Goal: Task Accomplishment & Management: Use online tool/utility

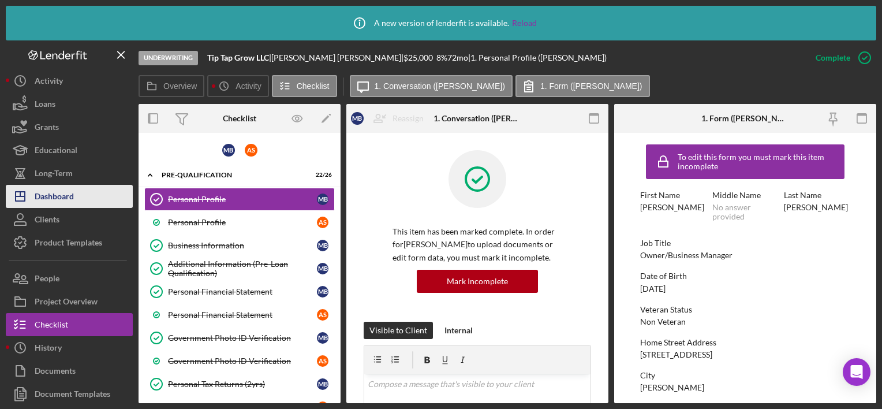
click at [31, 193] on icon "Icon/Dashboard" at bounding box center [20, 196] width 29 height 29
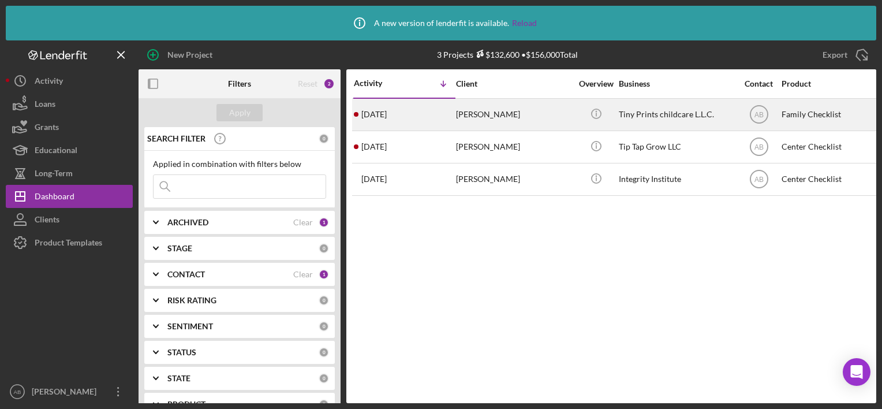
click at [499, 111] on div "[PERSON_NAME]" at bounding box center [514, 114] width 116 height 31
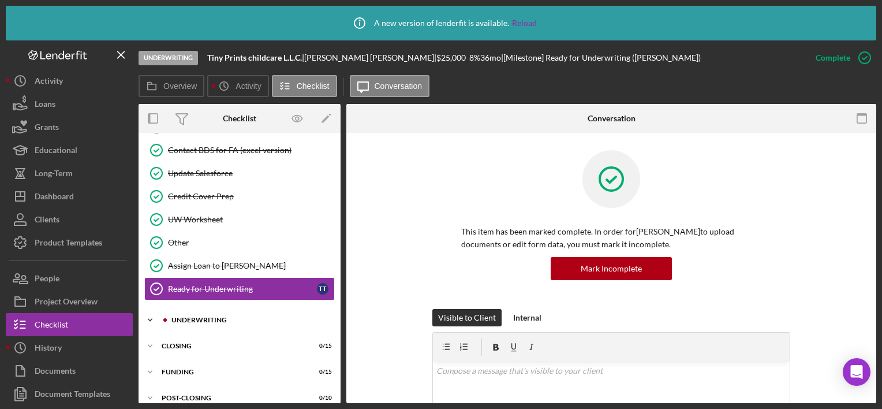
scroll to position [975, 0]
click at [210, 315] on div "UNDERWRITING" at bounding box center [249, 318] width 155 height 7
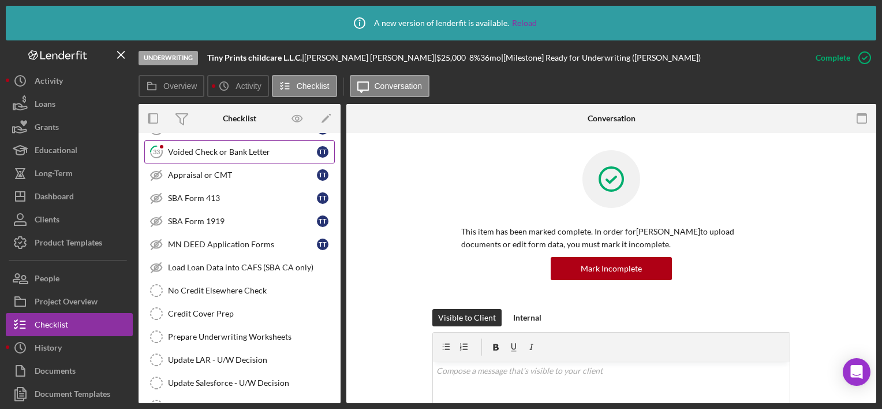
scroll to position [1217, 0]
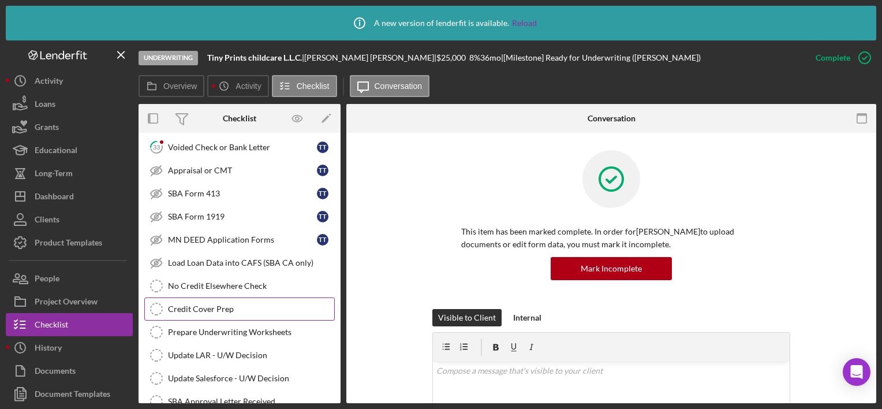
click at [206, 297] on link "Credit Cover Prep Credit Cover Prep" at bounding box center [239, 308] width 191 height 23
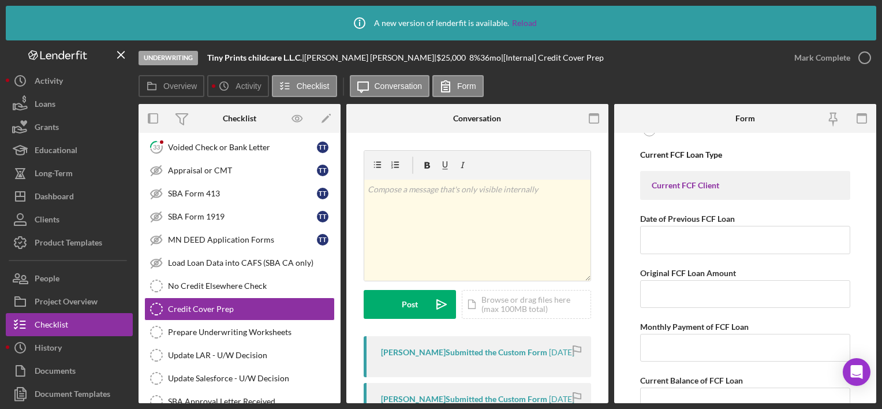
scroll to position [229, 0]
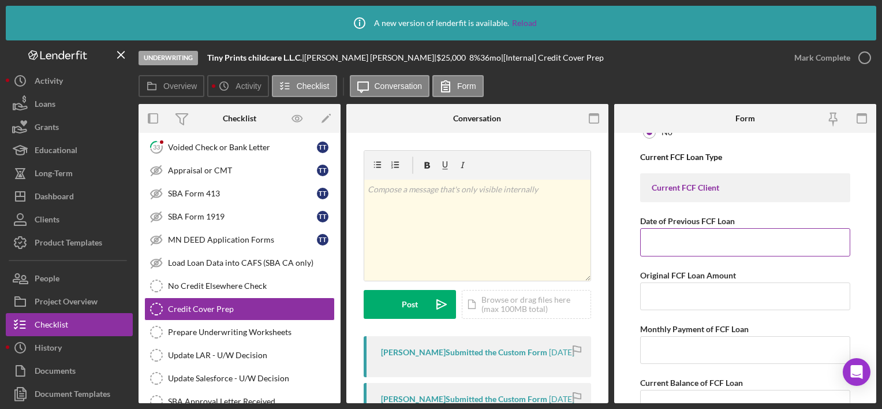
click at [669, 245] on input "Date of Previous FCF Loan" at bounding box center [745, 242] width 210 height 28
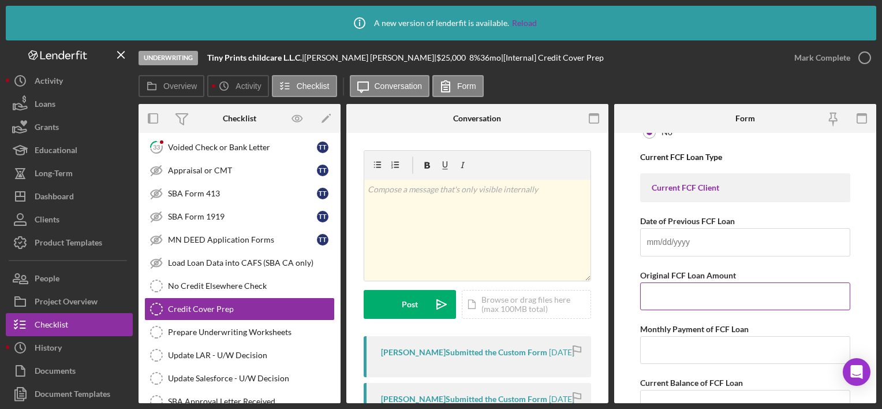
click at [668, 296] on input "Original FCF Loan Amount" at bounding box center [745, 296] width 210 height 28
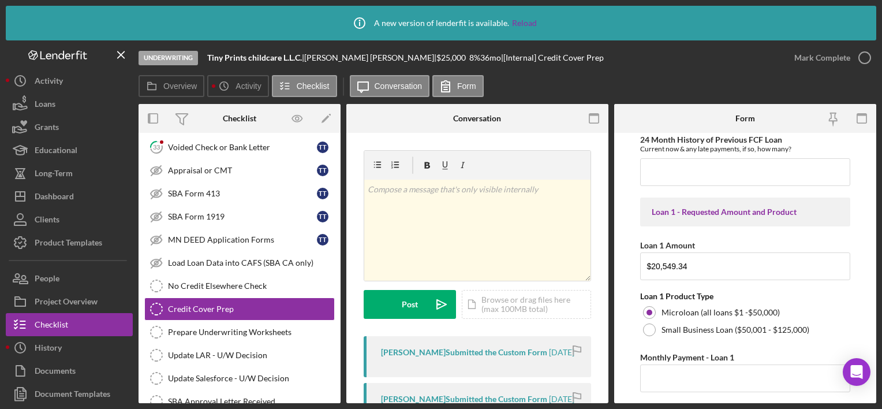
scroll to position [578, 0]
drag, startPoint x: 699, startPoint y: 267, endPoint x: 586, endPoint y: 203, distance: 130.6
click at [586, 203] on div "Overview Internal Workflow Stage Underwriting Icon/Dropdown Arrow Archive (can …" at bounding box center [508, 253] width 738 height 299
type input "$21,000"
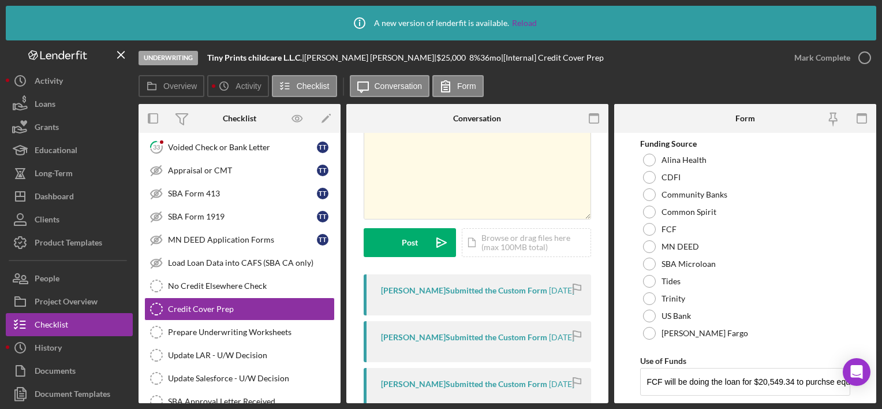
scroll to position [1950, 0]
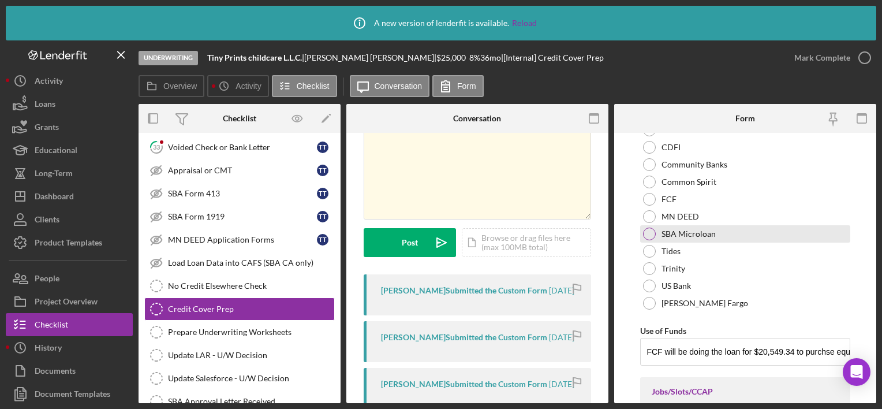
click at [680, 229] on label "SBA Microloan" at bounding box center [689, 233] width 54 height 9
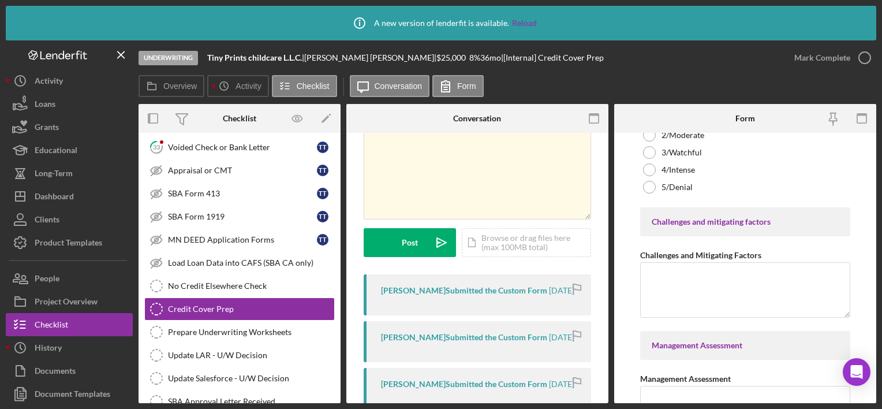
scroll to position [3082, 0]
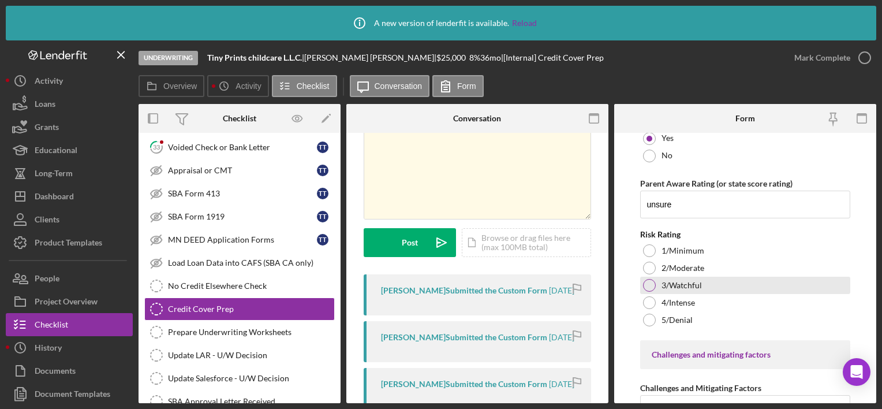
click at [672, 282] on label "3/Watchful" at bounding box center [682, 285] width 40 height 9
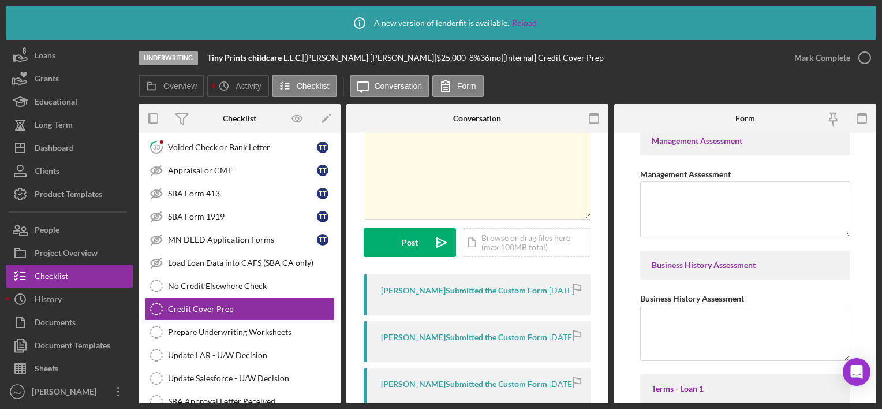
scroll to position [48, 0]
click at [66, 360] on button "Sheets" at bounding box center [69, 368] width 127 height 23
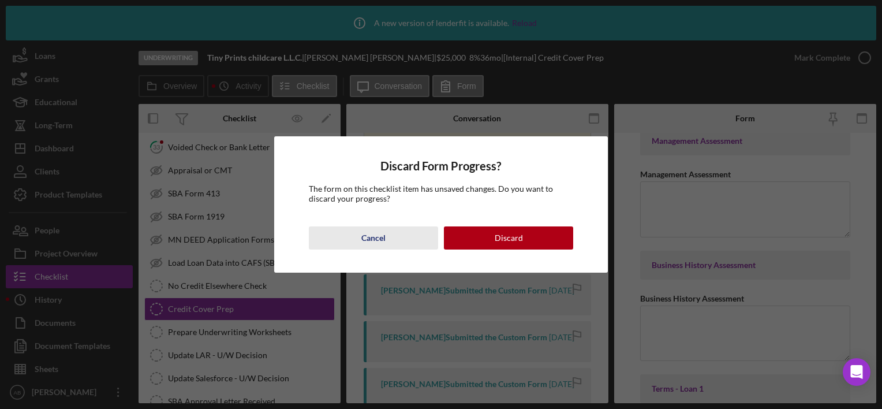
click at [388, 240] on button "Cancel" at bounding box center [373, 237] width 129 height 23
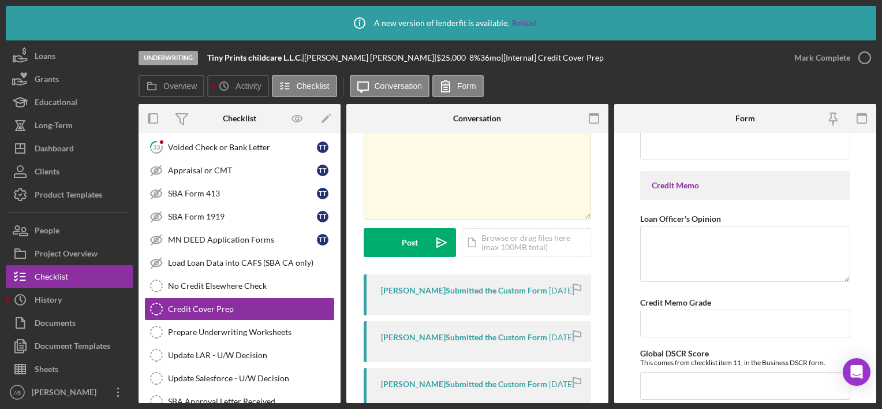
scroll to position [5483, 0]
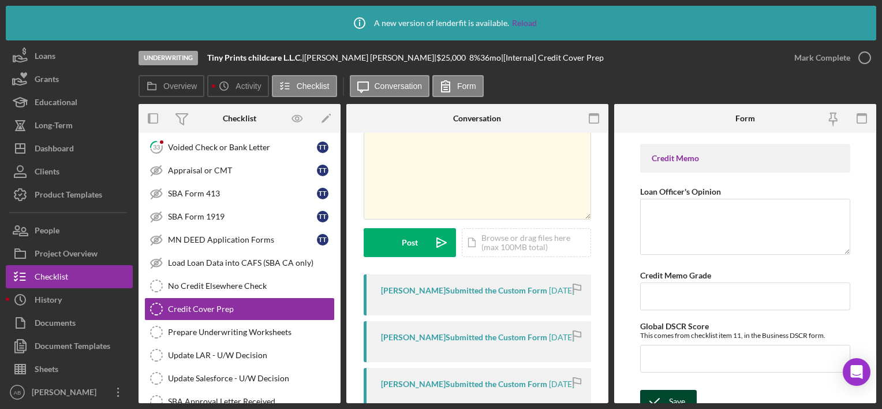
click at [666, 398] on icon "submit" at bounding box center [654, 401] width 29 height 29
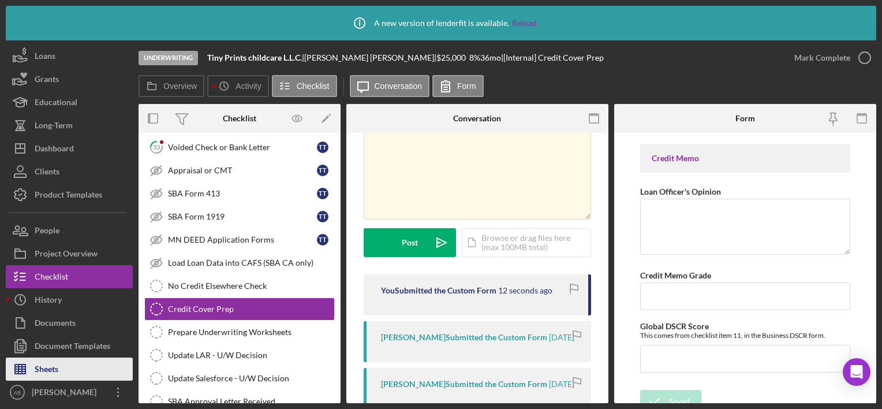
click at [48, 367] on div "Sheets" at bounding box center [47, 370] width 24 height 26
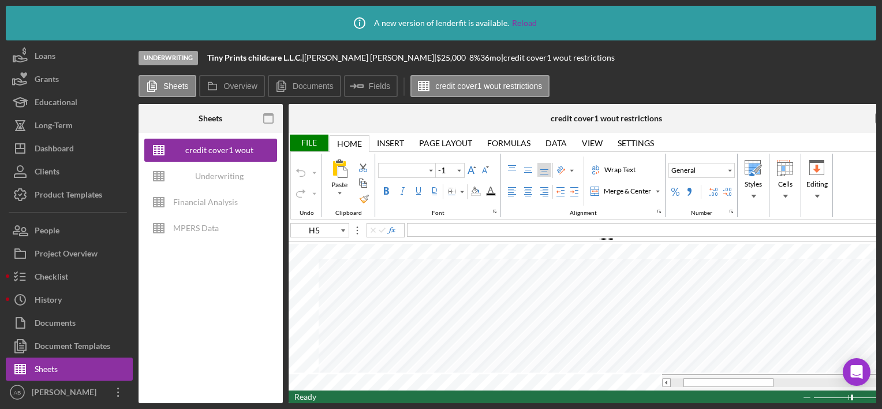
type input "Calibri"
type input "11"
click at [227, 171] on div "Underwriting Worksheets - Template 2022" at bounding box center [219, 176] width 92 height 23
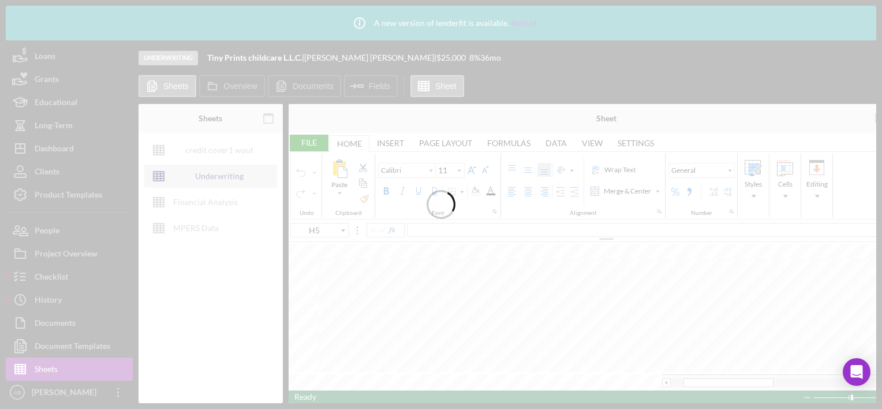
type input "Arial"
type input "10"
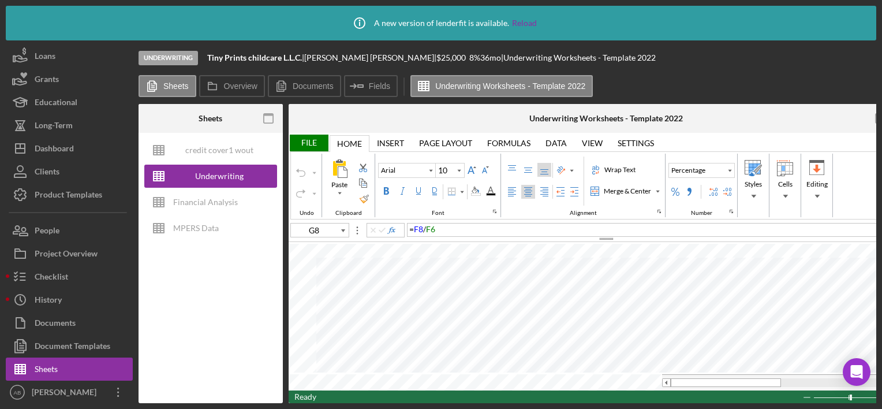
type input "A2"
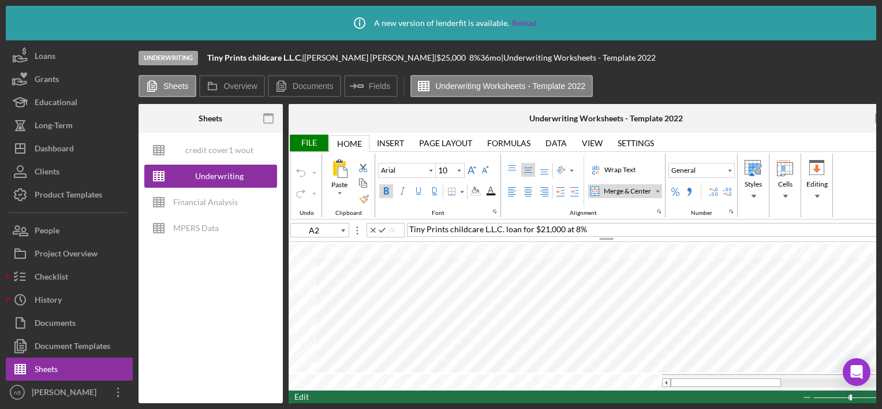
type input "D33"
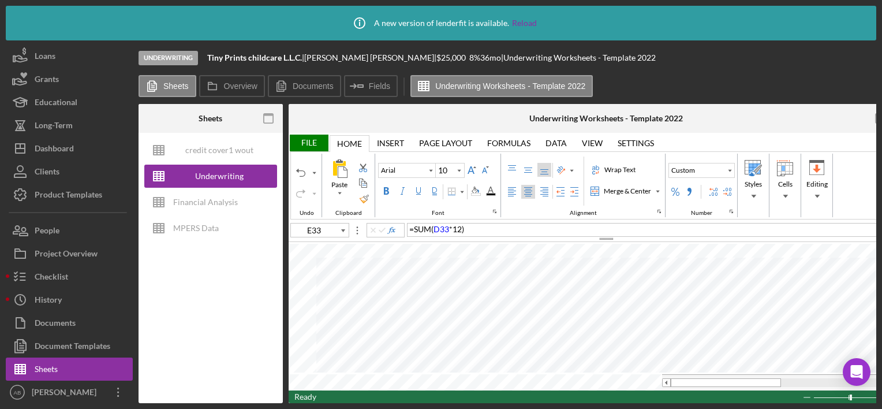
type input "D36"
type input "D34"
type input "D35"
type input "F16"
type input "A2"
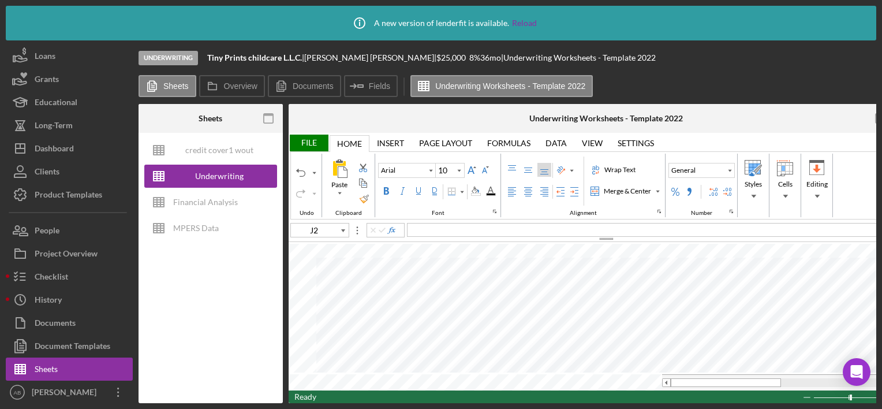
type input "F11"
type input "G11"
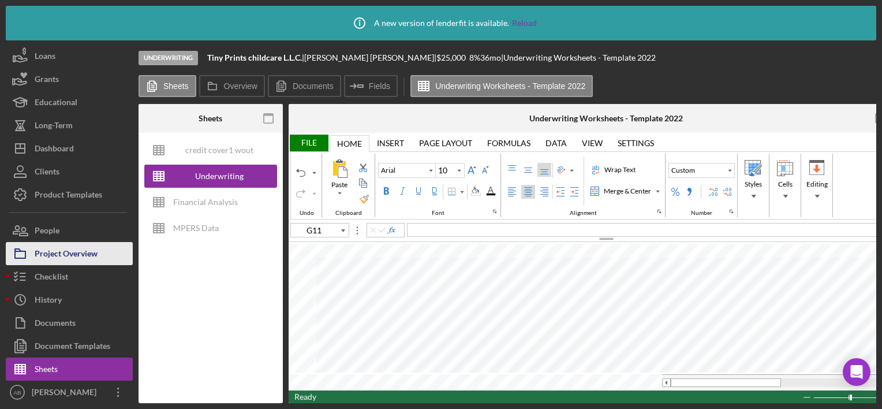
click at [43, 256] on div "Project Overview" at bounding box center [66, 255] width 63 height 26
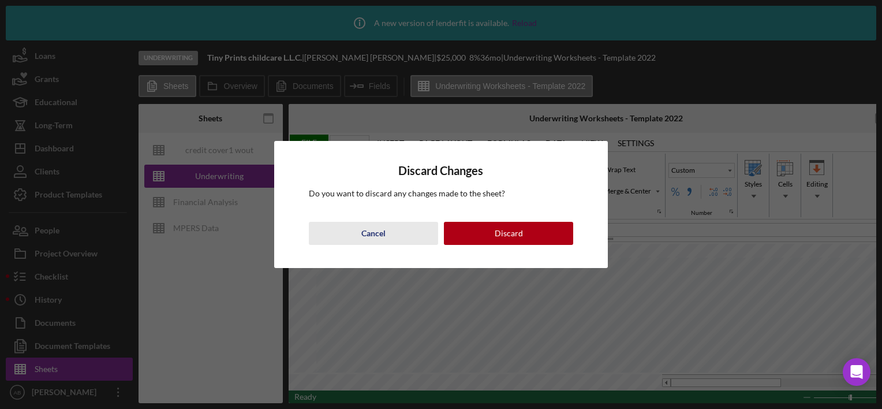
click at [341, 238] on button "Cancel" at bounding box center [373, 233] width 129 height 23
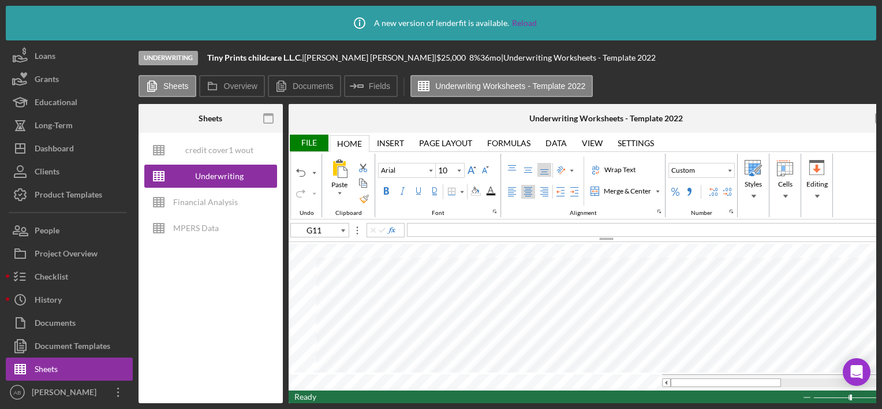
click at [312, 139] on div "File" at bounding box center [309, 143] width 40 height 17
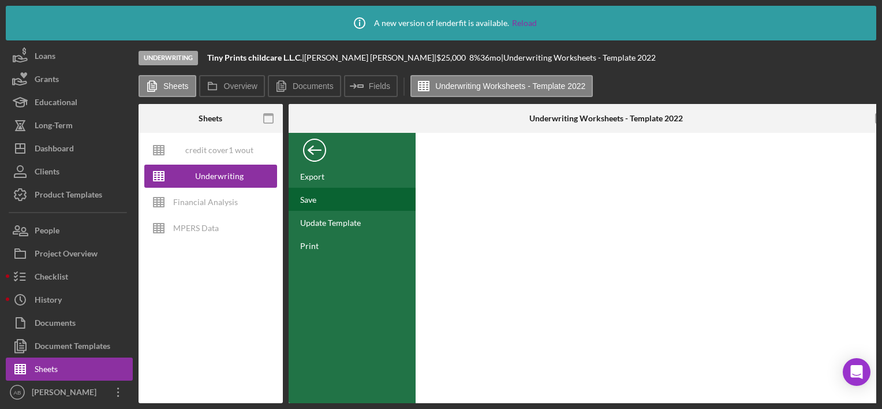
click at [312, 199] on div "Save" at bounding box center [308, 200] width 16 height 10
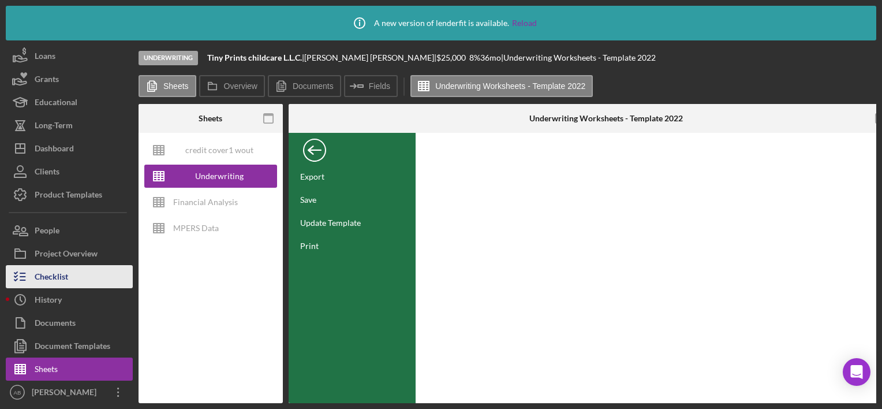
click at [84, 280] on button "Checklist" at bounding box center [69, 276] width 127 height 23
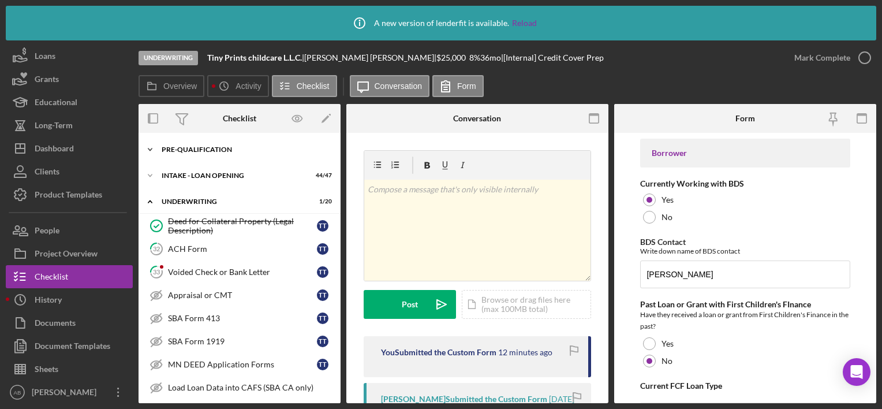
click at [203, 143] on div "Icon/Expander Pre-Qualification 17 / 20" at bounding box center [240, 149] width 202 height 23
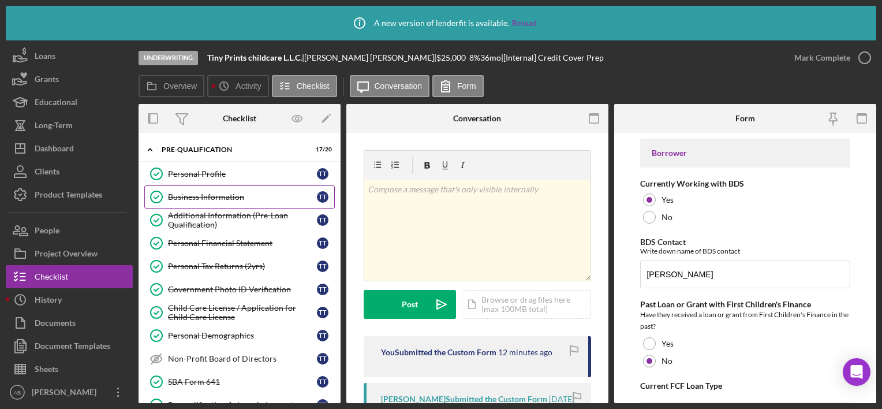
click at [202, 192] on div "Business Information" at bounding box center [242, 196] width 149 height 9
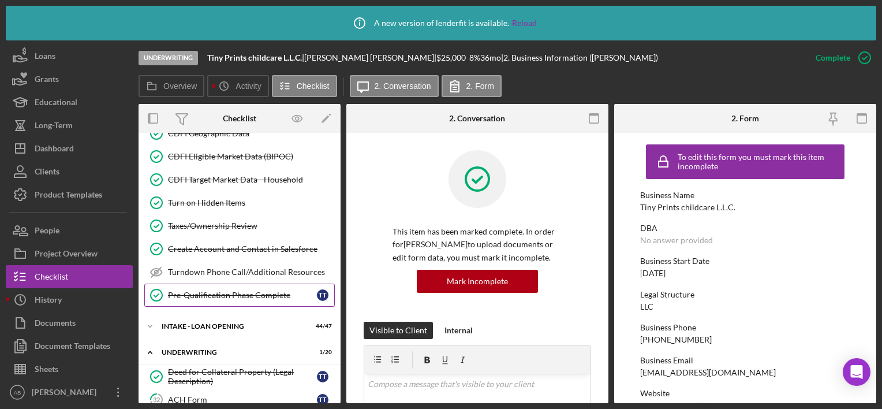
scroll to position [316, 0]
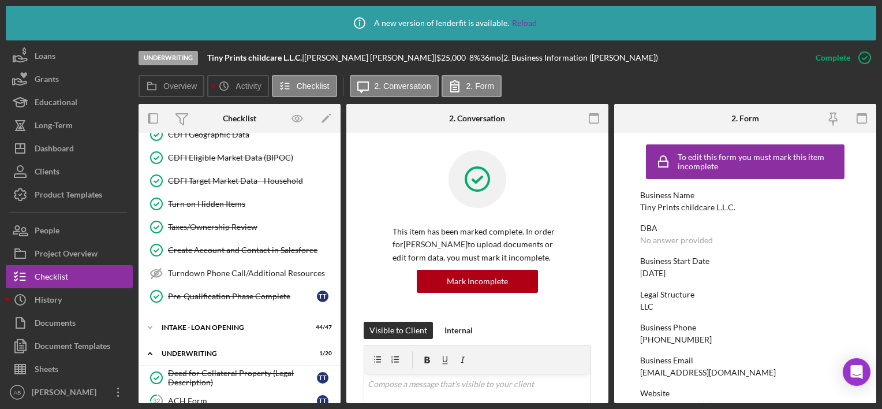
click at [212, 308] on div "Icon/Expander Pre-Qualification 17 / 20 Personal Profile Personal Profile T T B…" at bounding box center [240, 367] width 202 height 1090
click at [213, 316] on div "Icon/Expander INTAKE - LOAN OPENING 44 / 47" at bounding box center [240, 327] width 202 height 23
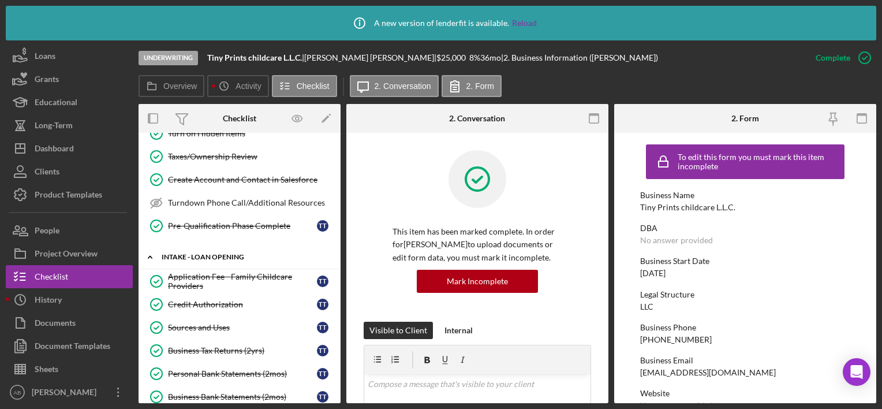
scroll to position [401, 0]
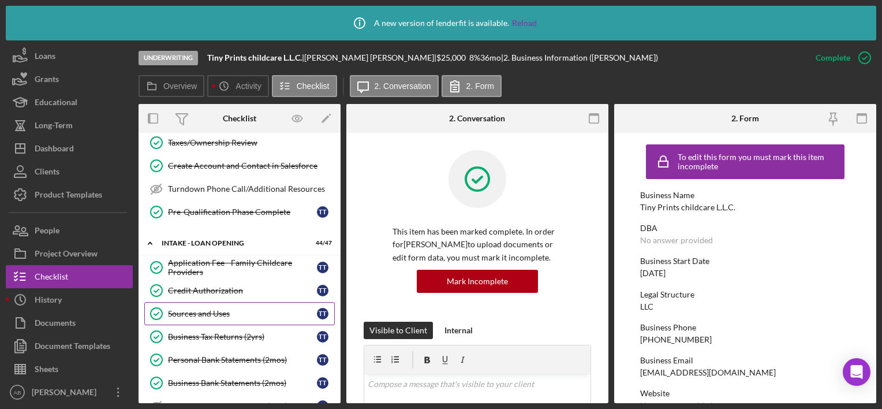
click at [204, 309] on div "Sources and Uses" at bounding box center [242, 313] width 149 height 9
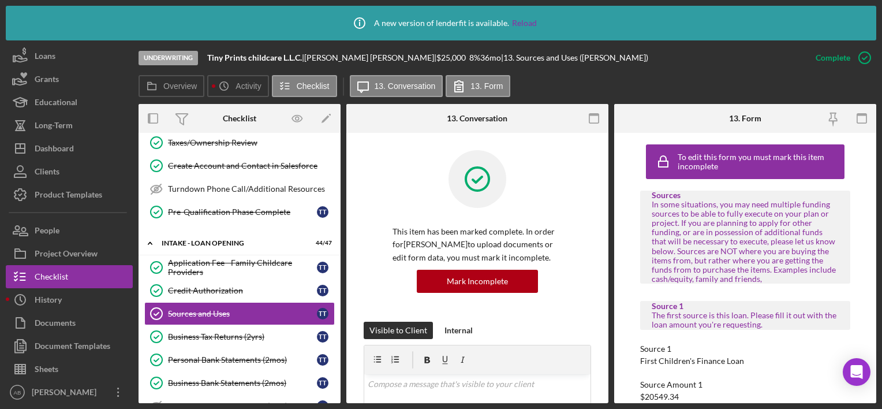
scroll to position [50, 0]
